Goal: Information Seeking & Learning: Check status

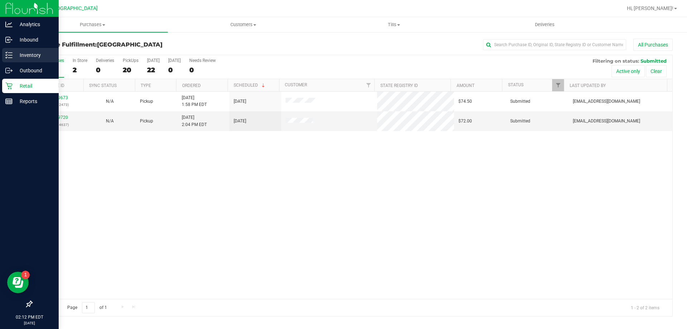
click at [30, 54] on p "Inventory" at bounding box center [34, 55] width 43 height 9
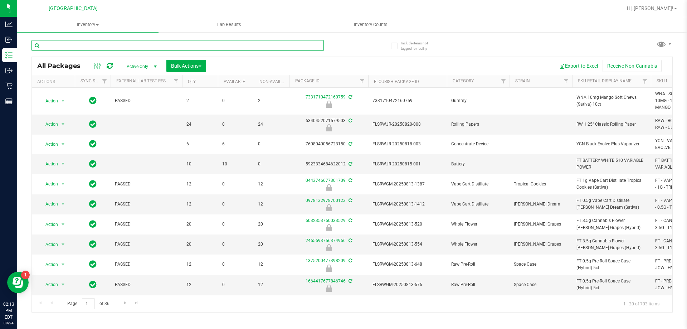
click at [79, 48] on input "text" at bounding box center [177, 45] width 292 height 11
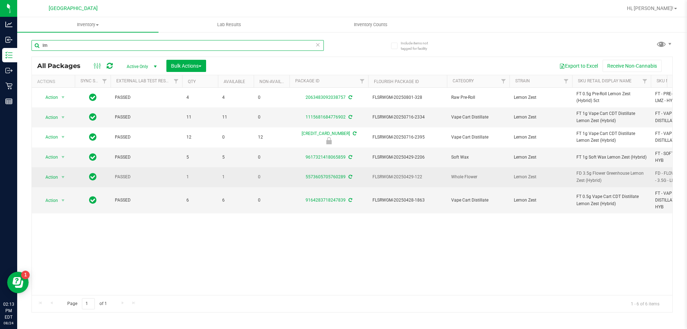
type input "l"
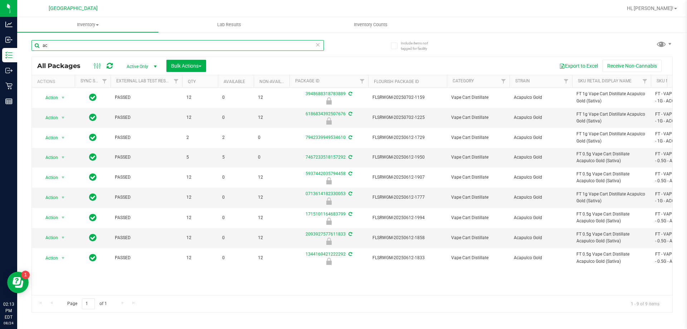
type input "a"
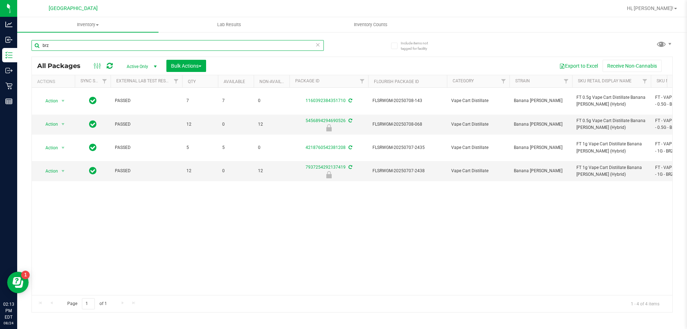
click at [159, 45] on input "brz" at bounding box center [177, 45] width 292 height 11
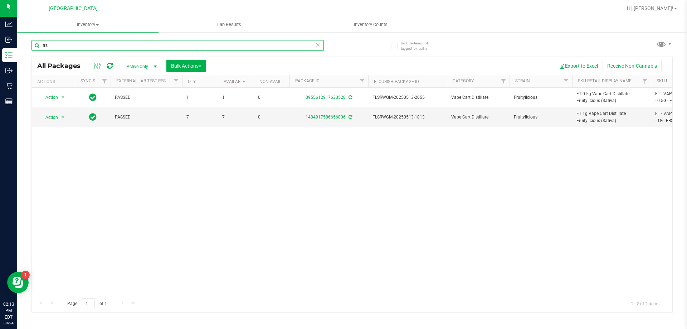
click at [158, 44] on input "frs" at bounding box center [177, 45] width 292 height 11
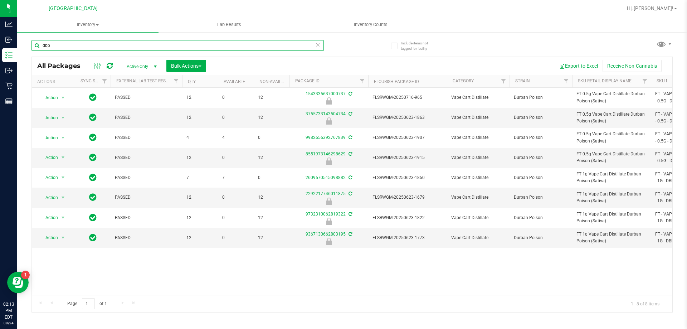
click at [149, 45] on input "dbp" at bounding box center [177, 45] width 292 height 11
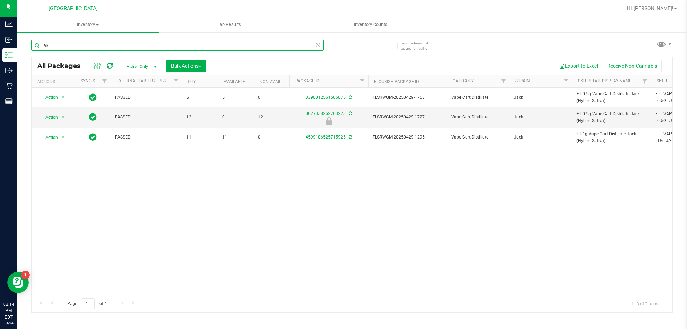
click at [177, 41] on input "jak" at bounding box center [177, 45] width 292 height 11
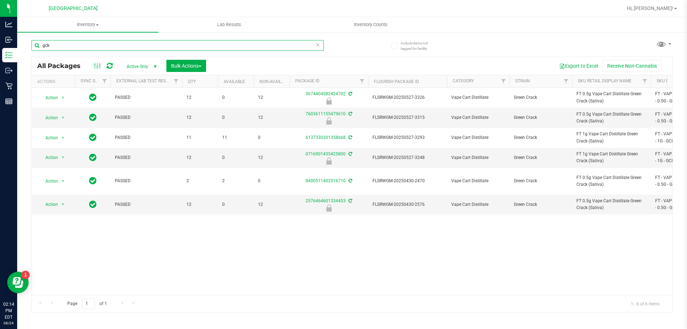
click at [86, 44] on input "gck" at bounding box center [177, 45] width 292 height 11
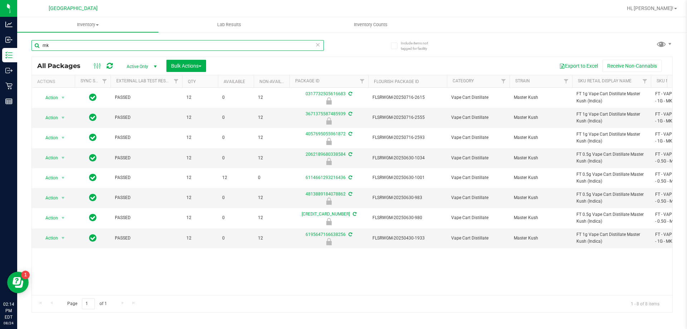
type input "m"
type input "dbr"
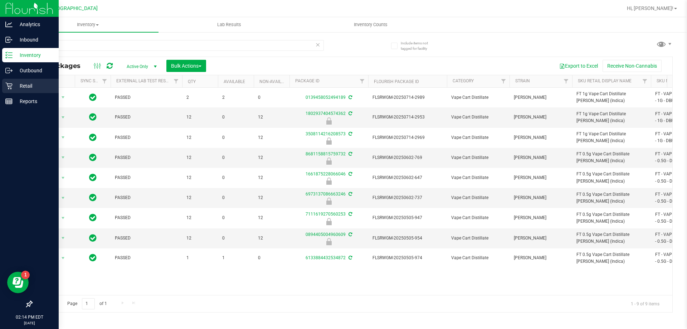
click at [30, 82] on p "Retail" at bounding box center [34, 86] width 43 height 9
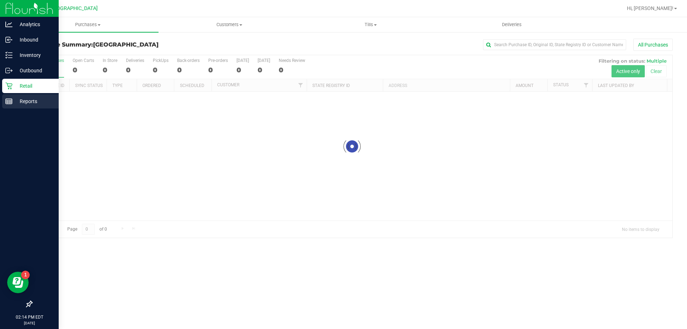
click at [30, 100] on p "Reports" at bounding box center [34, 101] width 43 height 9
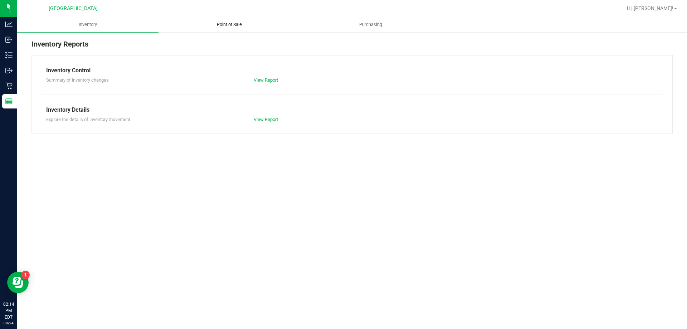
click at [224, 21] on uib-tab-heading "Point of Sale" at bounding box center [229, 25] width 141 height 14
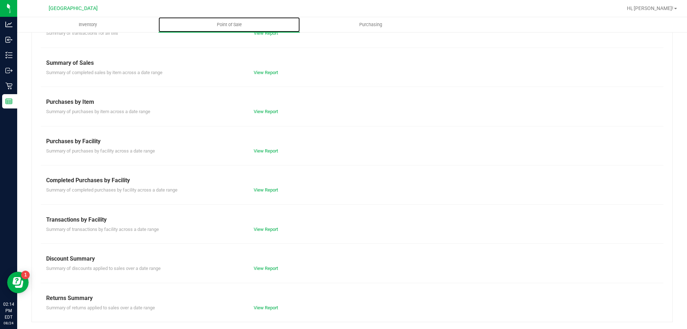
scroll to position [47, 0]
click at [255, 227] on link "View Report" at bounding box center [266, 228] width 24 height 5
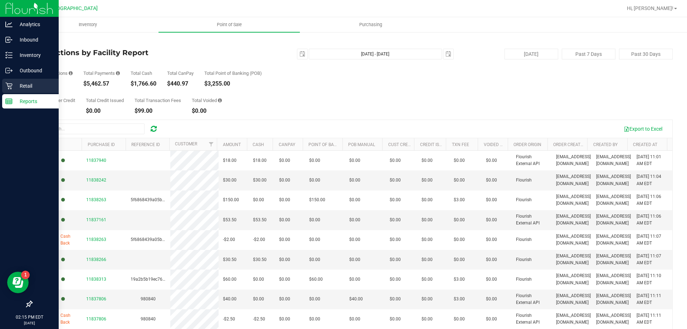
click at [16, 85] on p "Retail" at bounding box center [34, 86] width 43 height 9
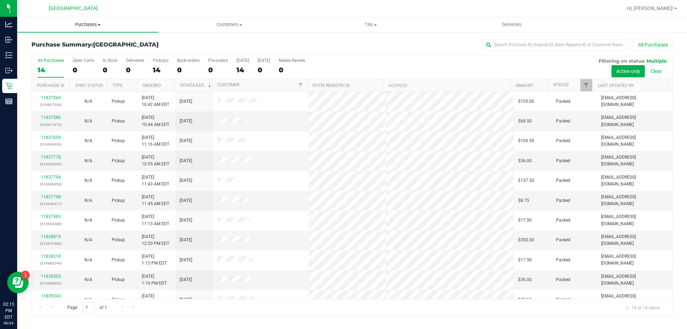
click at [88, 25] on span "Purchases" at bounding box center [87, 24] width 141 height 6
click at [44, 53] on span "Fulfillment" at bounding box center [39, 52] width 44 height 6
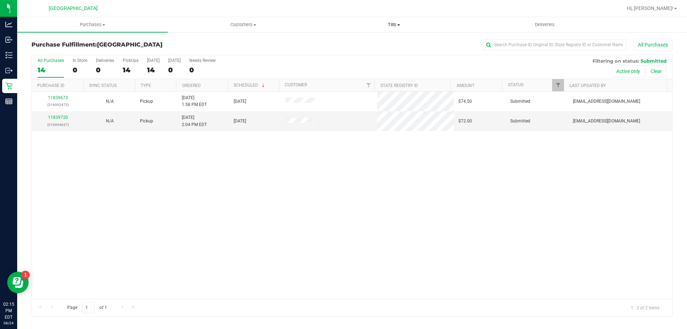
click at [381, 21] on uib-tab-heading "Tills Manage tills Reconcile e-payments" at bounding box center [394, 25] width 150 height 14
click at [353, 40] on span "Manage tills" at bounding box center [342, 43] width 48 height 6
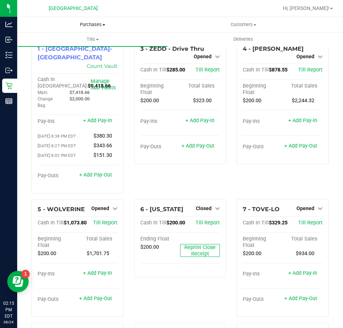
click at [86, 24] on span "Purchases" at bounding box center [92, 24] width 151 height 6
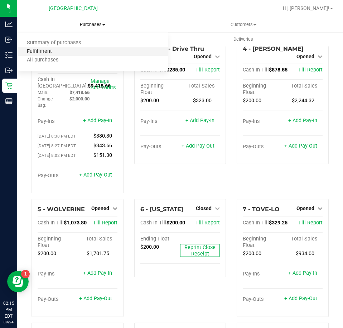
click at [55, 49] on span "Fulfillment" at bounding box center [39, 52] width 44 height 6
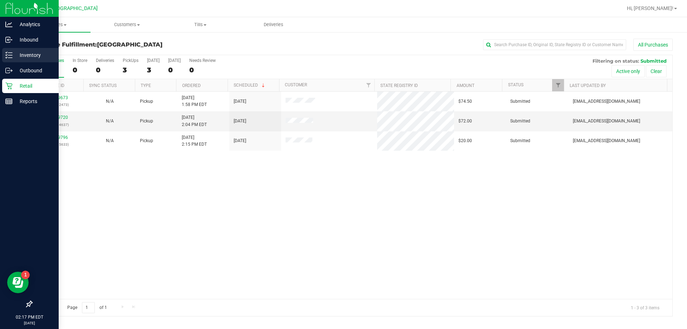
click at [21, 52] on p "Inventory" at bounding box center [34, 55] width 43 height 9
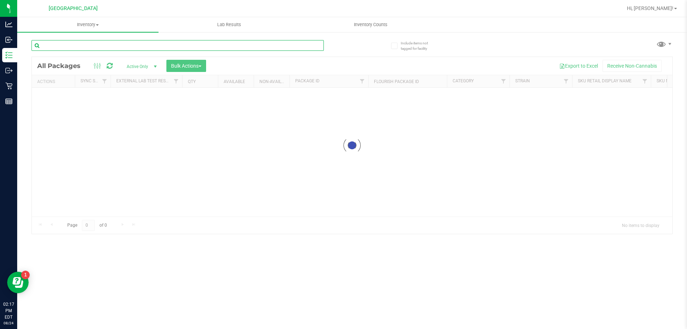
click at [91, 46] on input "text" at bounding box center [177, 45] width 292 height 11
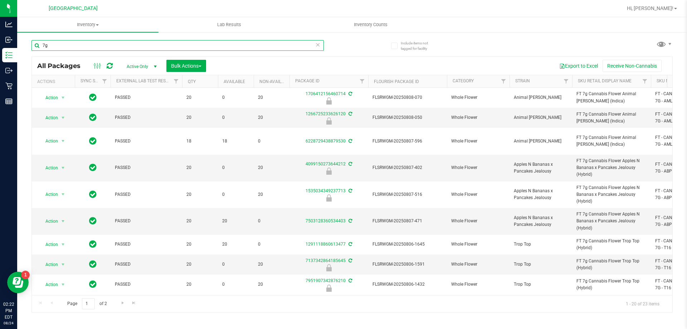
click at [162, 46] on input "7g" at bounding box center [177, 45] width 292 height 11
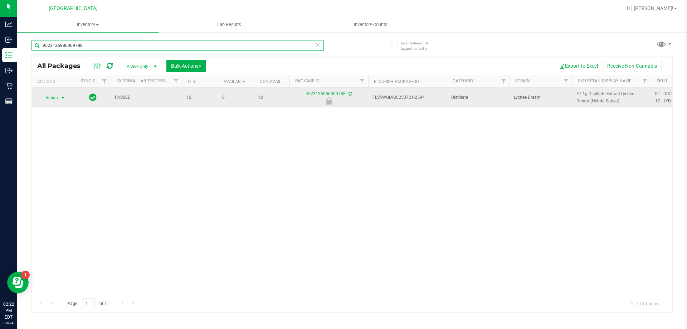
type input "9523136986309788"
click at [55, 94] on span "Action" at bounding box center [48, 98] width 19 height 10
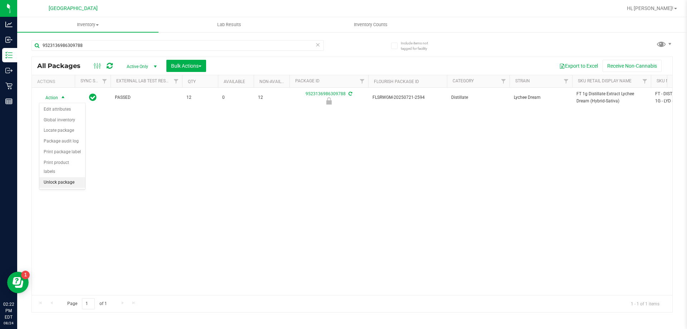
click at [54, 177] on li "Unlock package" at bounding box center [62, 182] width 46 height 11
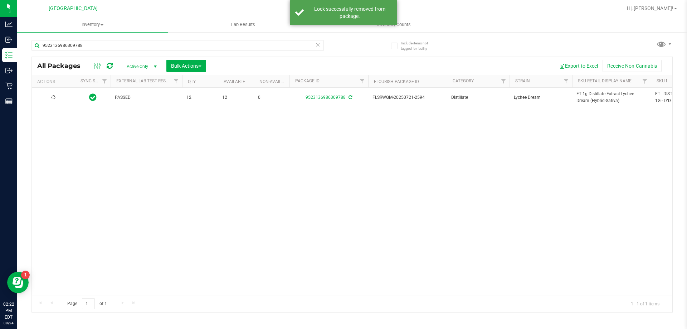
click at [592, 97] on span "FT 1g Distillate Extract Lychee Dream (Hybrid-Sativa)" at bounding box center [611, 97] width 70 height 14
copy tr "FT 1g Distillate Extract Lychee Dream (Hybrid-Sativa)"
click at [129, 45] on input "9523136986309788" at bounding box center [177, 45] width 292 height 11
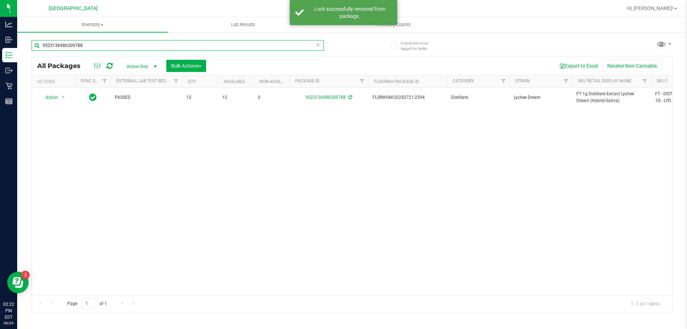
click at [129, 45] on input "9523136986309788" at bounding box center [177, 45] width 292 height 11
paste input "FT 1g Distillate Extract Lychee Dream (Hybrid-Sativa)"
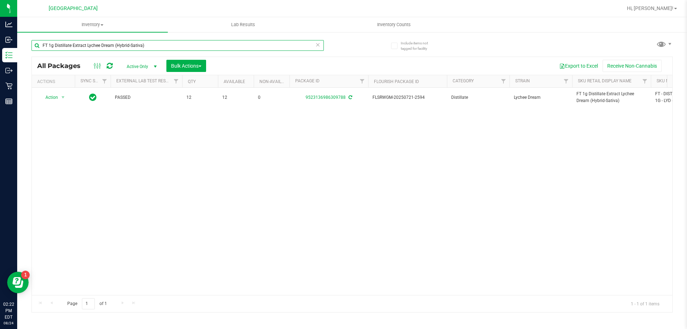
click at [181, 42] on input "FT 1g Distillate Extract Lychee Dream (Hybrid-Sativa)" at bounding box center [177, 45] width 292 height 11
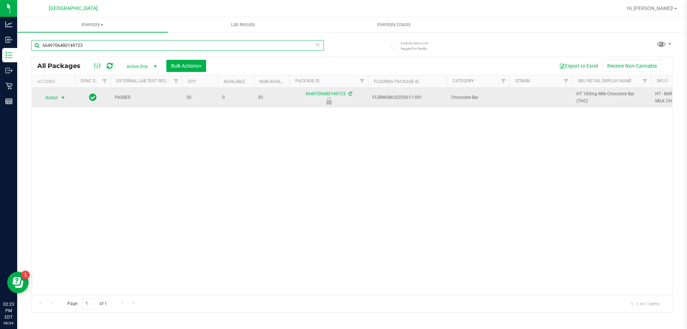
type input "6649706480149723"
click at [56, 100] on span "Action" at bounding box center [48, 98] width 19 height 10
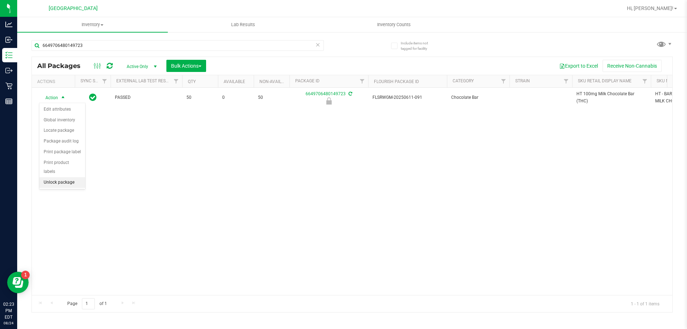
click at [57, 177] on li "Unlock package" at bounding box center [62, 182] width 46 height 11
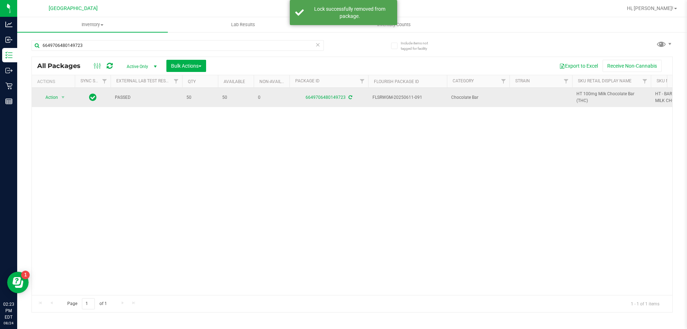
click at [583, 97] on span "HT 100mg Milk Chocolate Bar (THC)" at bounding box center [611, 97] width 70 height 14
copy tr "HT 100mg Milk Chocolate Bar (THC)"
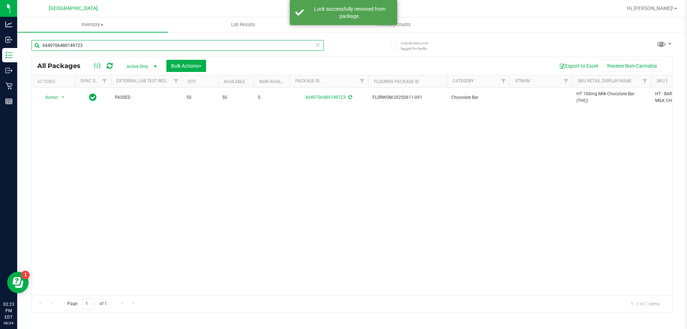
click at [156, 43] on input "6649706480149723" at bounding box center [177, 45] width 292 height 11
paste input "HT 100mg Milk Chocolate Bar (THC)"
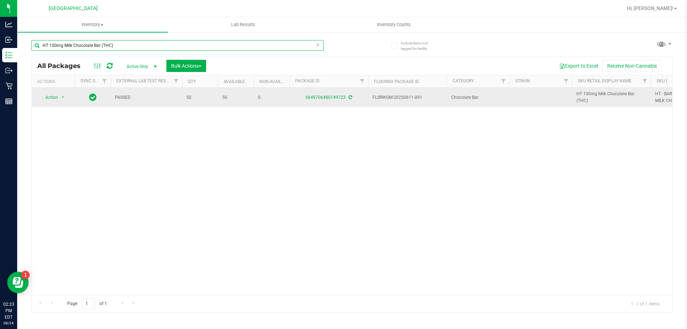
type input "HT 100mg Milk Chocolate Bar (THC)"
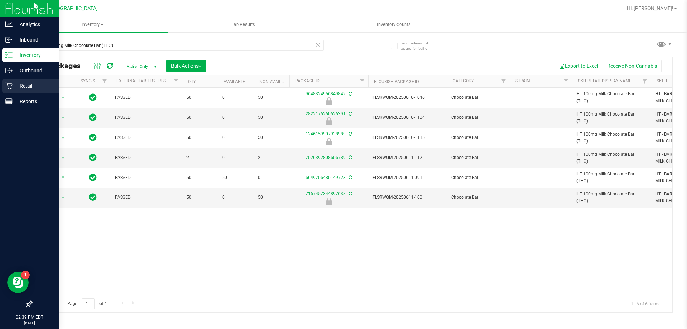
click at [32, 83] on p "Retail" at bounding box center [34, 86] width 43 height 9
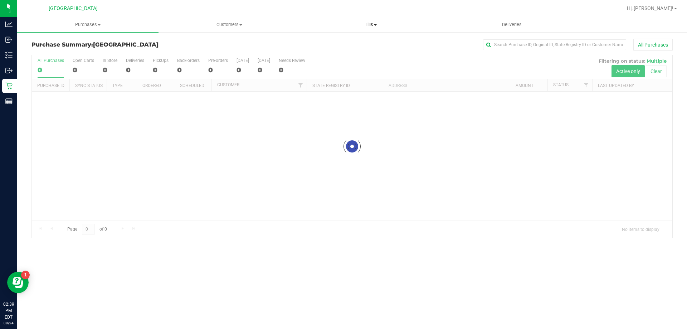
click at [370, 23] on span "Tills" at bounding box center [370, 24] width 141 height 6
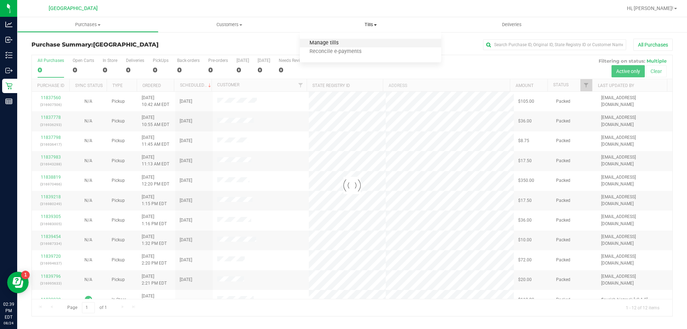
click at [332, 44] on span "Manage tills" at bounding box center [324, 43] width 48 height 6
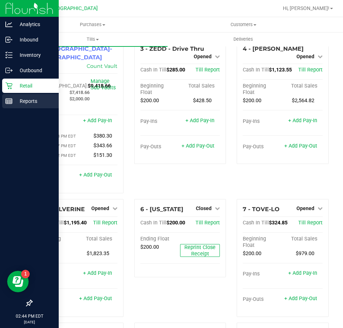
click at [24, 96] on div "Reports" at bounding box center [30, 101] width 57 height 14
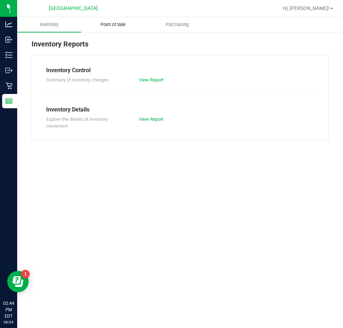
click at [119, 28] on uib-tab-heading "Point of Sale" at bounding box center [113, 25] width 63 height 14
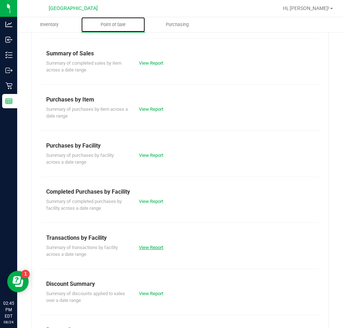
scroll to position [97, 0]
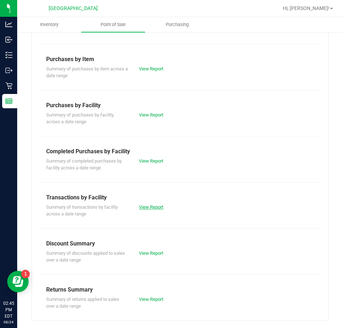
click at [155, 209] on link "View Report" at bounding box center [151, 207] width 24 height 5
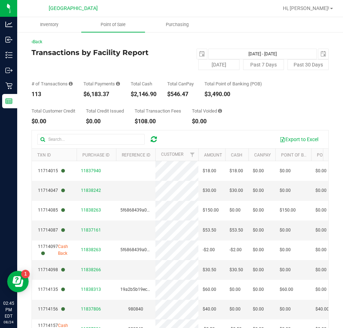
drag, startPoint x: 87, startPoint y: 95, endPoint x: 103, endPoint y: 93, distance: 15.9
click at [103, 93] on div "$6,183.37" at bounding box center [101, 95] width 36 height 6
click at [102, 95] on div "$6,183.37" at bounding box center [101, 95] width 36 height 6
drag, startPoint x: 83, startPoint y: 93, endPoint x: 116, endPoint y: 97, distance: 33.1
click at [116, 97] on div "# of Transactions 113 Total Payments $6,183.37 Total Cash $2,146.90 Total CanPa…" at bounding box center [179, 83] width 297 height 27
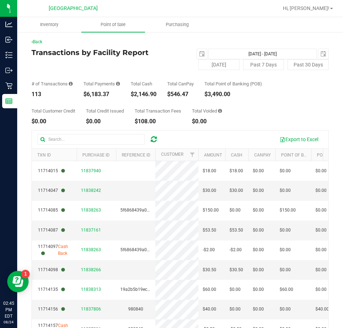
click at [117, 95] on div "$6,183.37" at bounding box center [101, 95] width 36 height 6
drag, startPoint x: 30, startPoint y: 95, endPoint x: 43, endPoint y: 92, distance: 13.1
click at [43, 92] on div "Back Transactions by Facility Report [DATE] [DATE] - [DATE] [DATE] [DATE] Past …" at bounding box center [179, 212] width 325 height 363
click at [44, 96] on div "113" at bounding box center [51, 95] width 41 height 6
drag, startPoint x: 33, startPoint y: 94, endPoint x: 41, endPoint y: 93, distance: 8.6
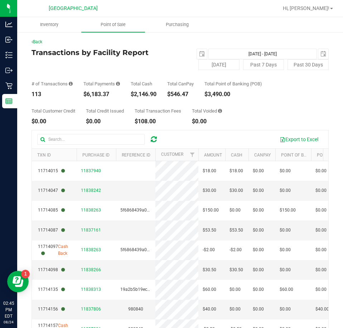
click at [41, 93] on div "113" at bounding box center [51, 95] width 41 height 6
click at [44, 92] on div "113" at bounding box center [51, 95] width 41 height 6
click at [89, 94] on div "$6,183.37" at bounding box center [101, 95] width 36 height 6
drag, startPoint x: 89, startPoint y: 95, endPoint x: 100, endPoint y: 92, distance: 11.4
click at [100, 92] on div "$6,183.37" at bounding box center [101, 95] width 36 height 6
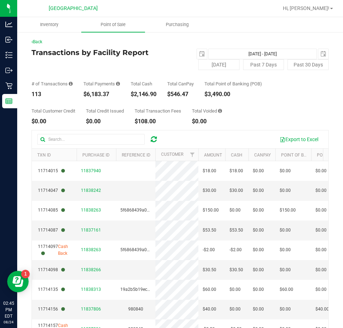
click at [103, 92] on div "$6,183.37" at bounding box center [101, 95] width 36 height 6
